Goal: Check status

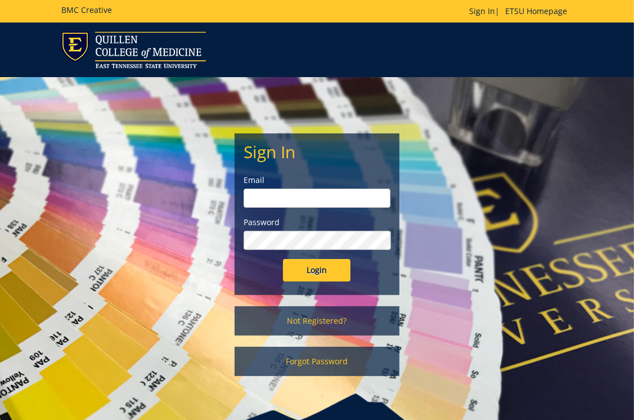
click at [270, 198] on input "email" at bounding box center [317, 198] width 147 height 19
type input "[EMAIL_ADDRESS][DOMAIN_NAME]"
click at [316, 270] on input "Login" at bounding box center [317, 270] width 68 height 23
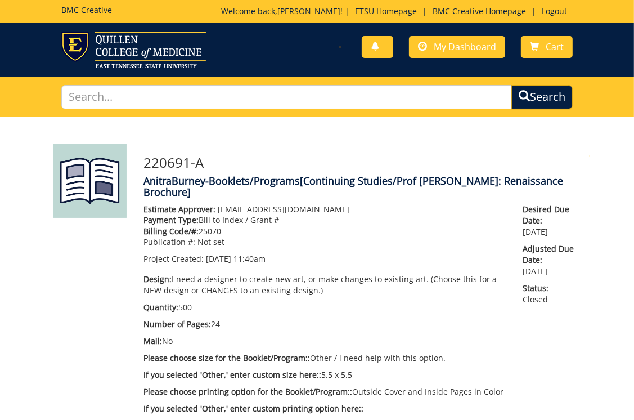
scroll to position [1727, 0]
click at [440, 44] on span "My Dashboard" at bounding box center [465, 47] width 62 height 12
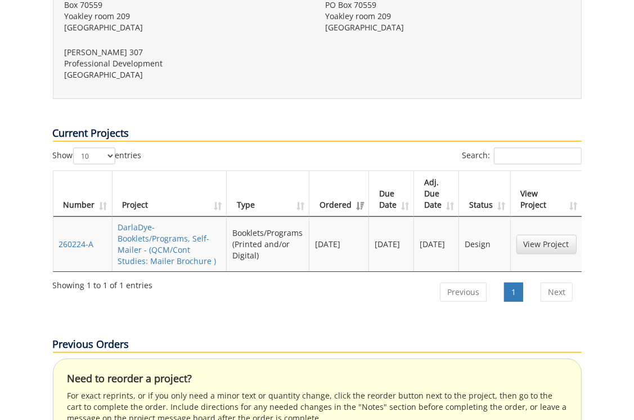
scroll to position [506, 0]
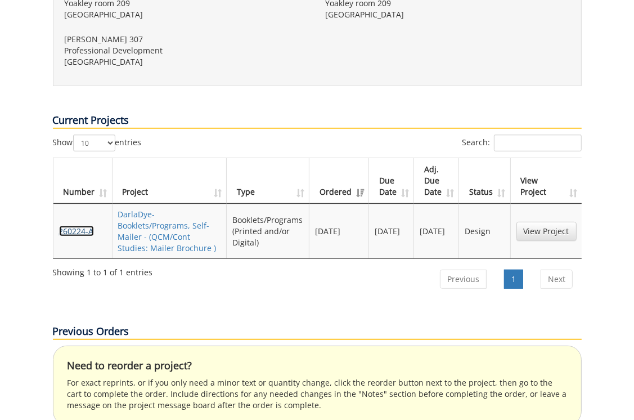
click at [75, 226] on link "260224-A" at bounding box center [76, 231] width 35 height 11
